Goal: Task Accomplishment & Management: Use online tool/utility

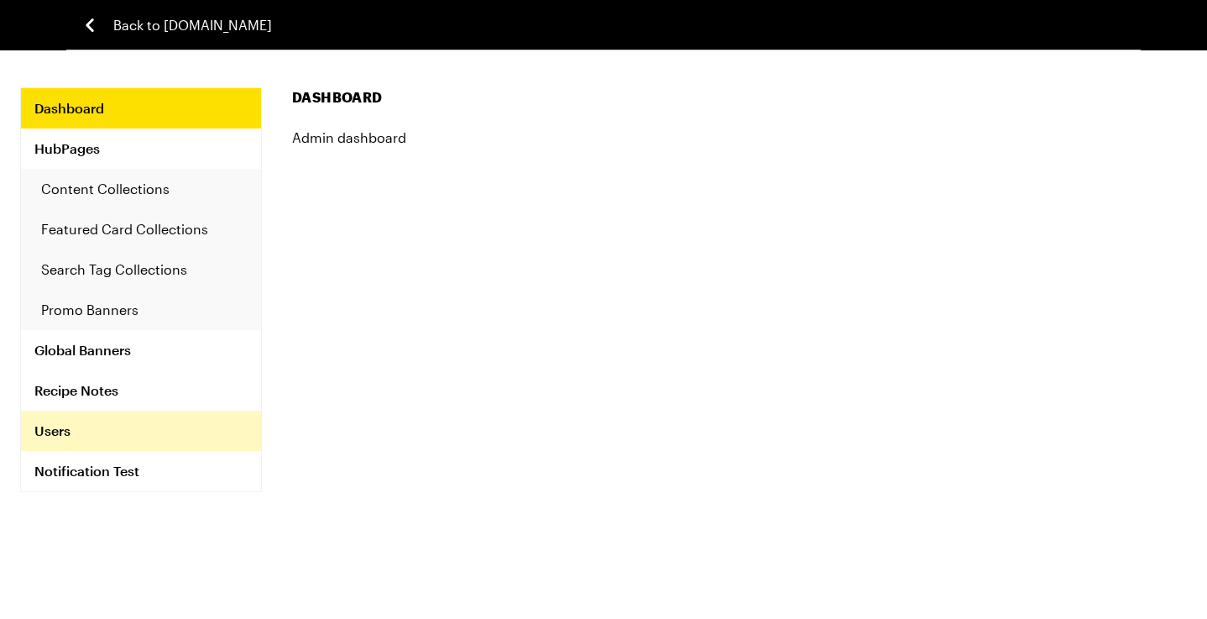
click at [79, 428] on link "Users" at bounding box center [141, 431] width 240 height 40
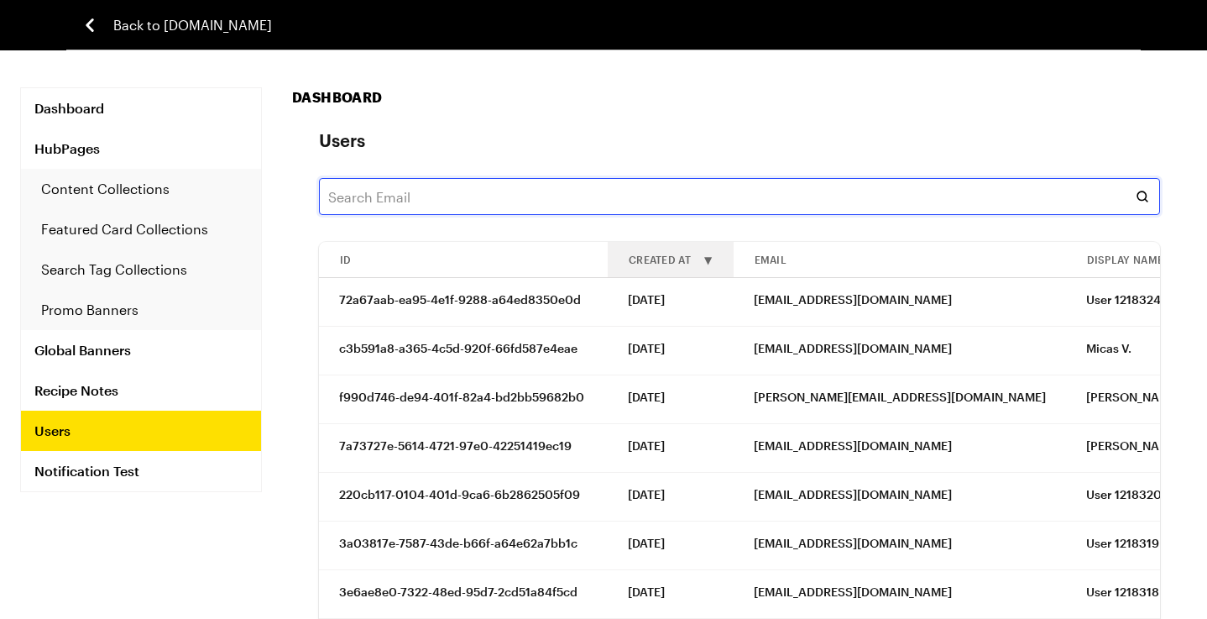
click at [431, 209] on input "text" at bounding box center [739, 196] width 841 height 37
paste input "sauhan827@gmail.com"
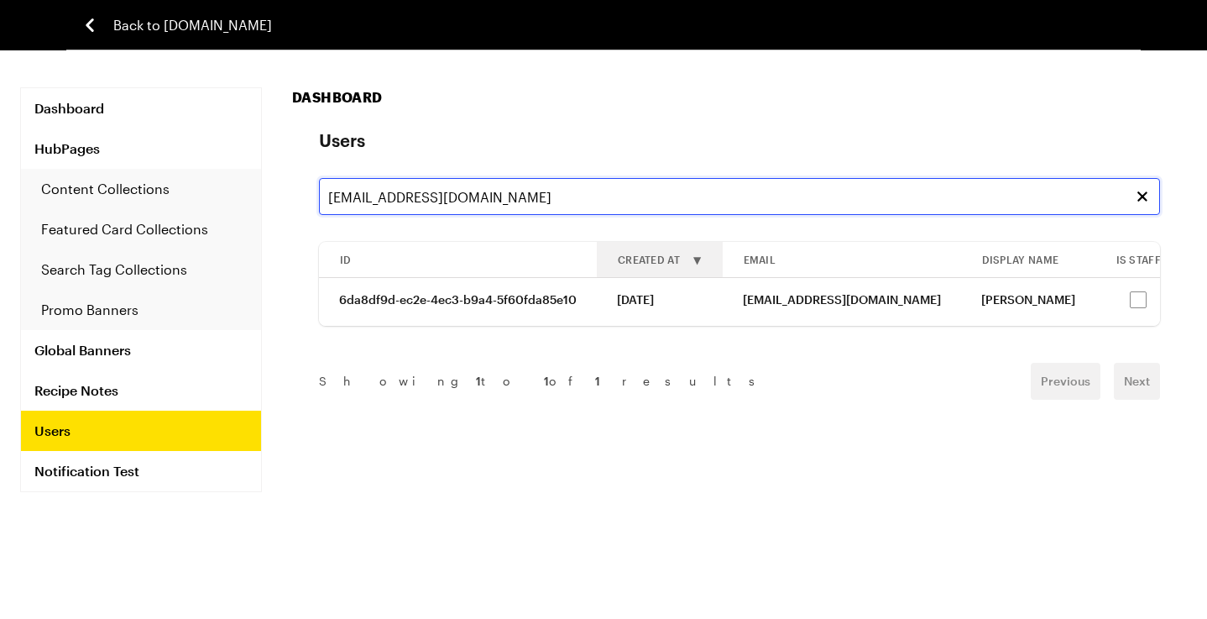
scroll to position [0, 113]
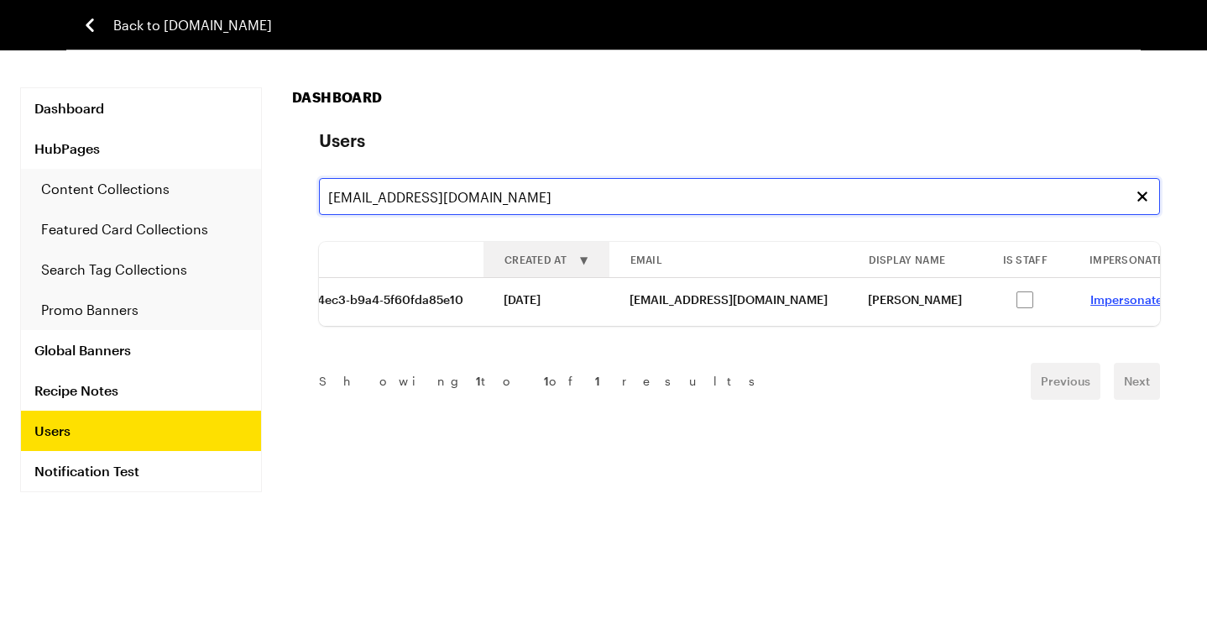
type input "sauhan827@gmail.com"
click at [1091, 300] on link "Impersonate" at bounding box center [1127, 299] width 72 height 14
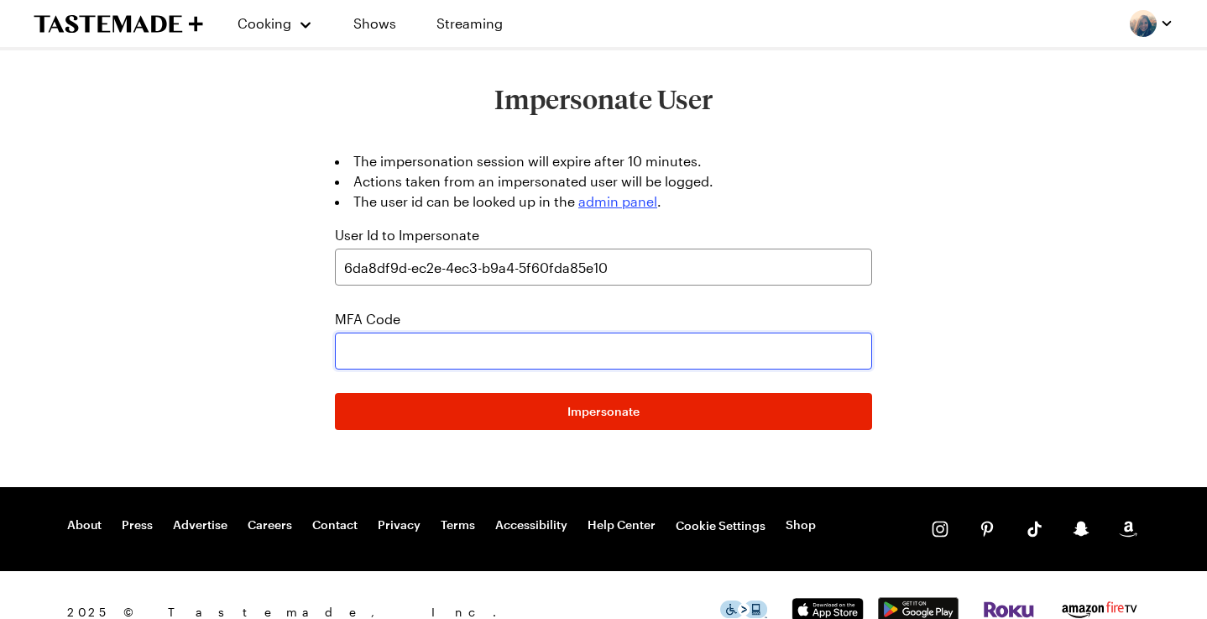
click at [543, 348] on input "text" at bounding box center [603, 350] width 537 height 37
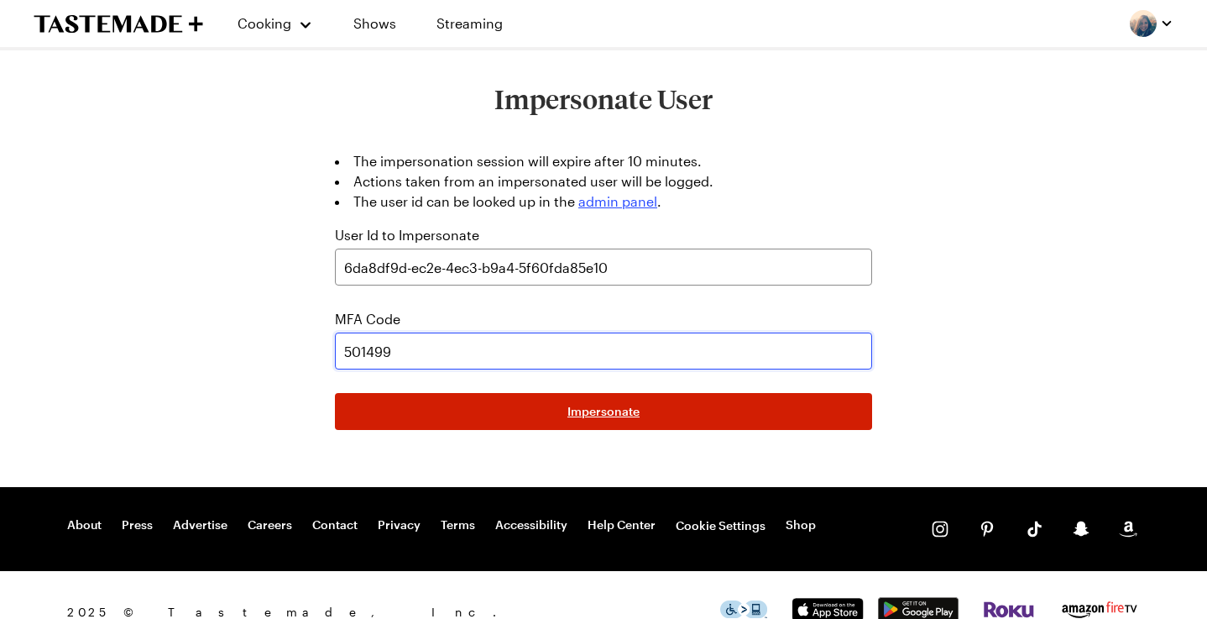
type input "501499"
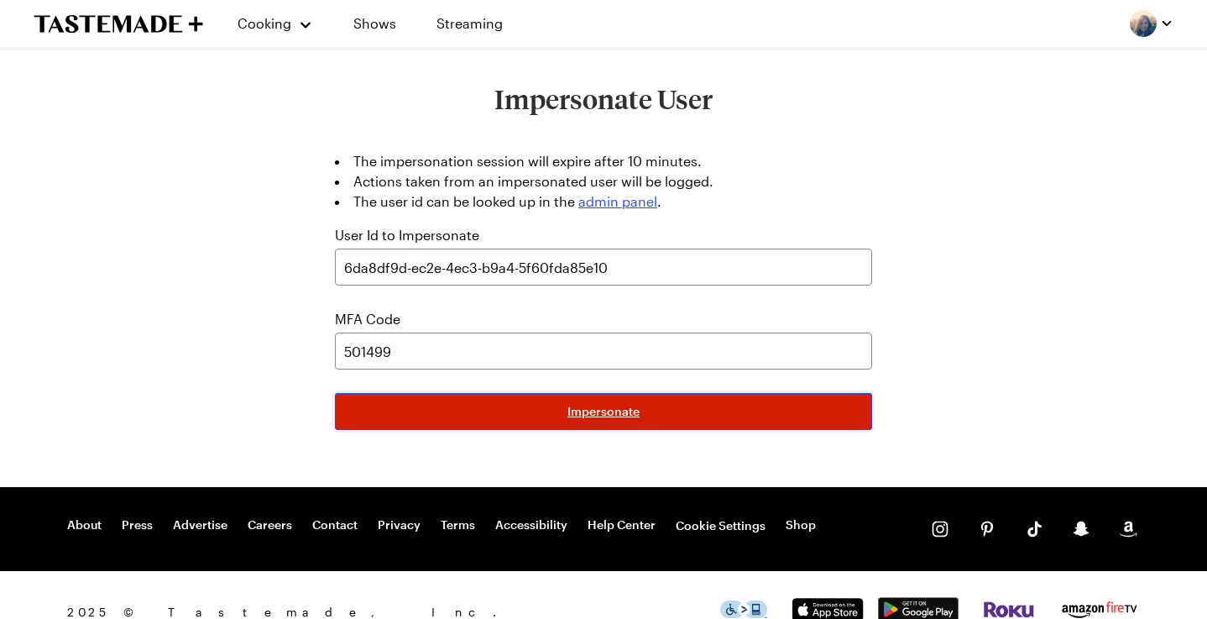
click at [700, 406] on button "Impersonate" at bounding box center [603, 411] width 537 height 37
